Goal: Information Seeking & Learning: Understand process/instructions

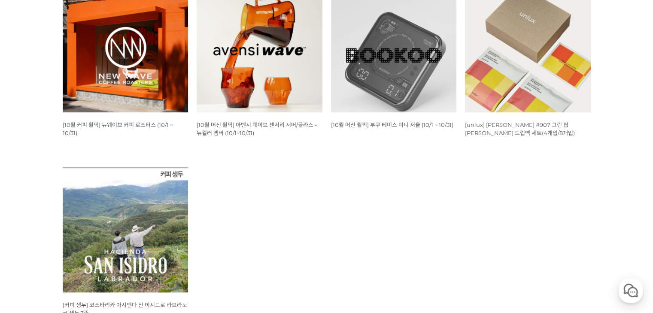
scroll to position [349, 0]
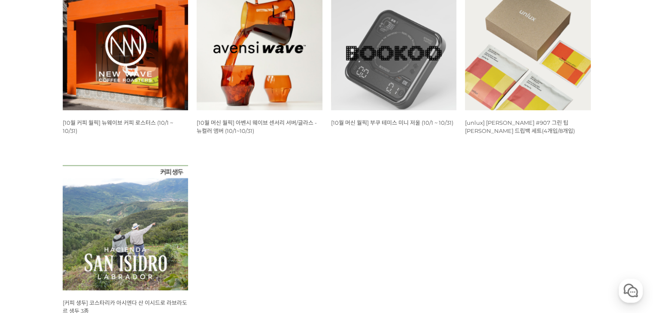
click at [117, 72] on img at bounding box center [126, 48] width 126 height 126
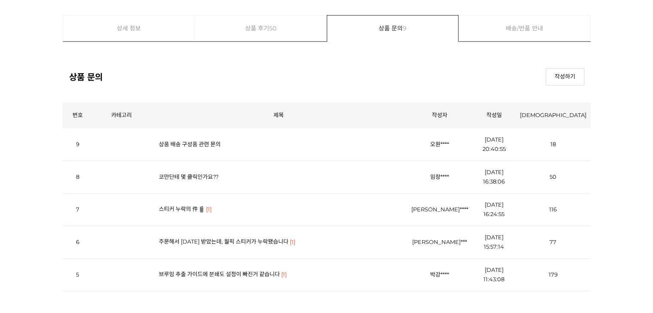
scroll to position [1051, 0]
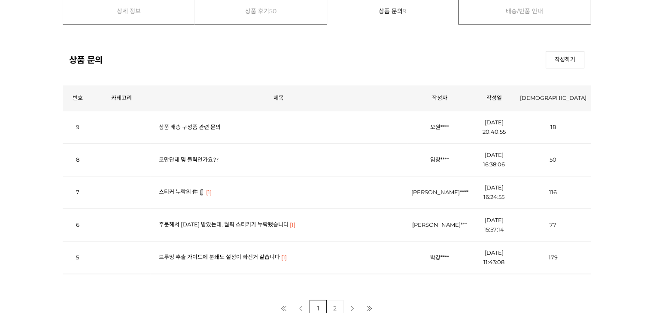
click at [182, 195] on link "스티커 누락의 件" at bounding box center [178, 191] width 39 height 7
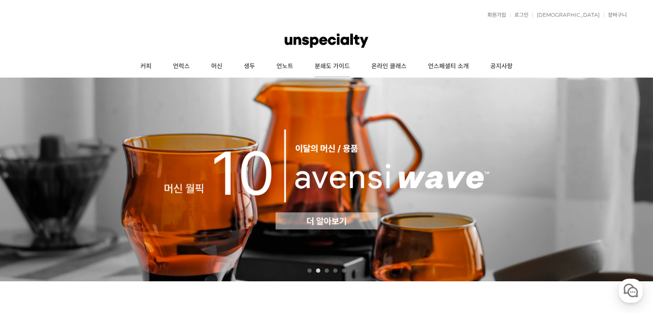
click at [325, 67] on link "분쇄도 가이드" at bounding box center [332, 66] width 57 height 21
